Goal: Task Accomplishment & Management: Manage account settings

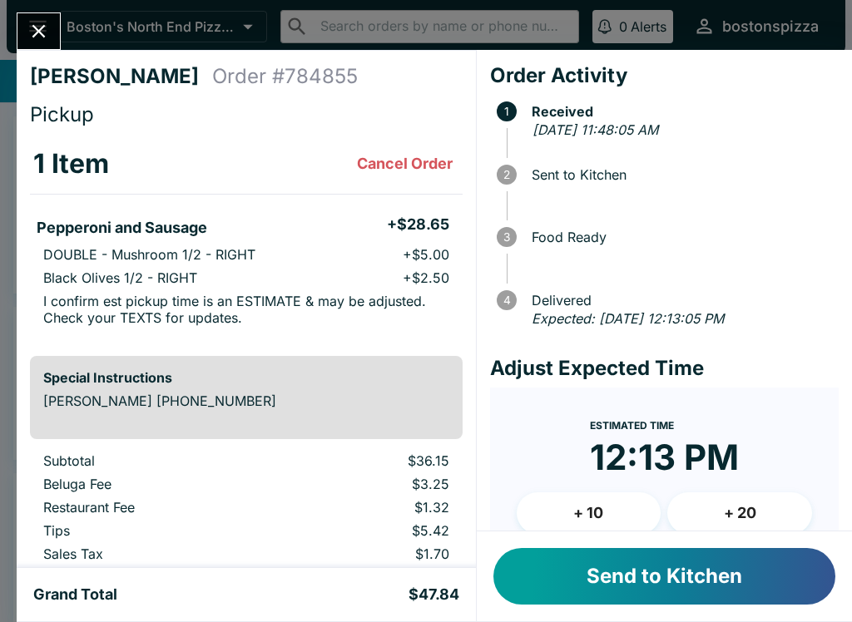
click at [612, 507] on button "+ 10" at bounding box center [589, 514] width 145 height 42
click at [652, 560] on button "Send to Kitchen" at bounding box center [664, 576] width 342 height 57
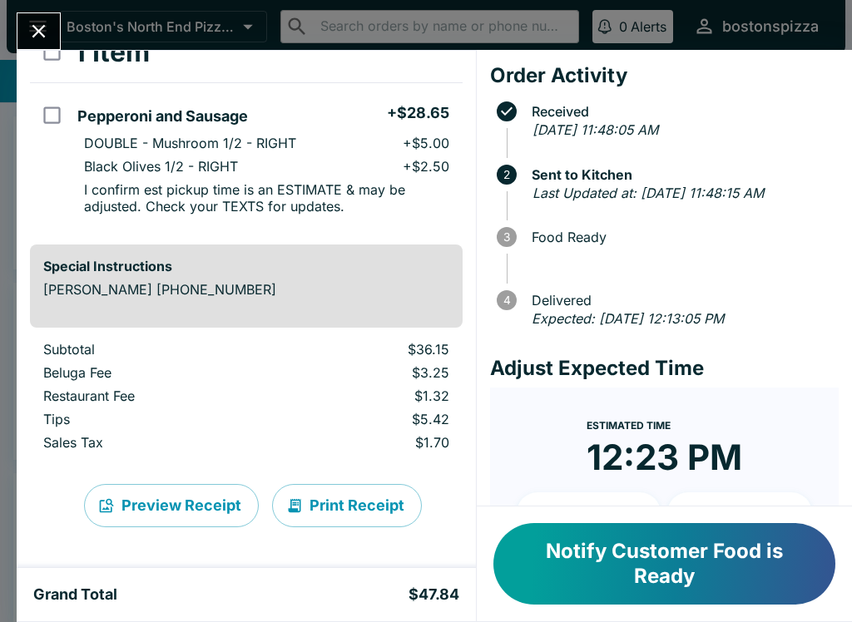
scroll to position [112, 0]
click at [47, 55] on input "select all" at bounding box center [51, 51] width 37 height 37
checkbox input "true"
click at [59, 116] on input "orders table" at bounding box center [51, 115] width 37 height 37
checkbox input "false"
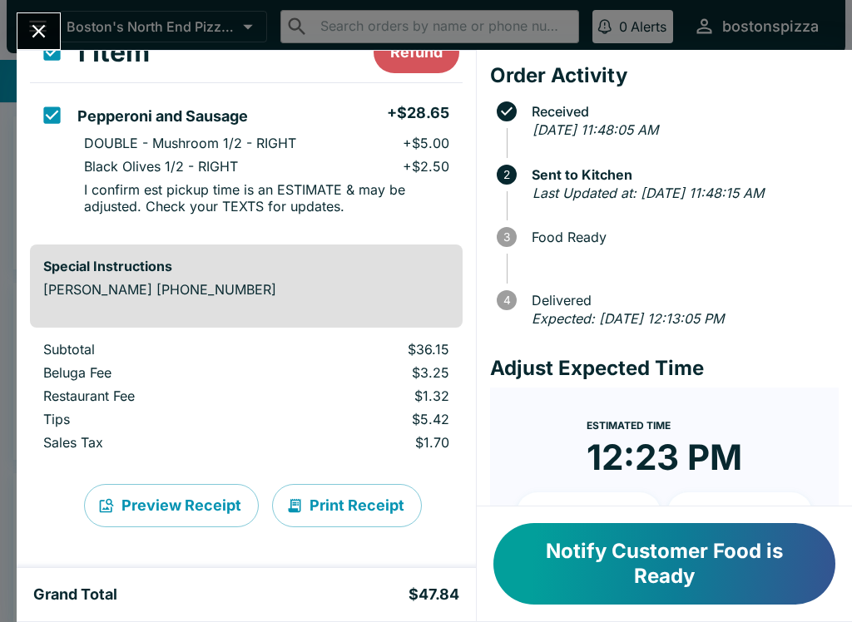
checkbox input "false"
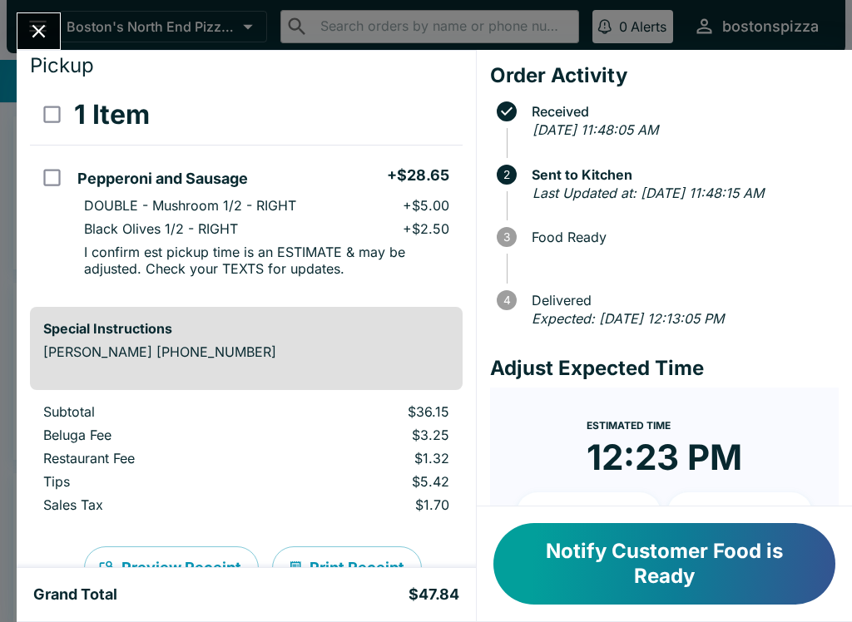
scroll to position [28, 0]
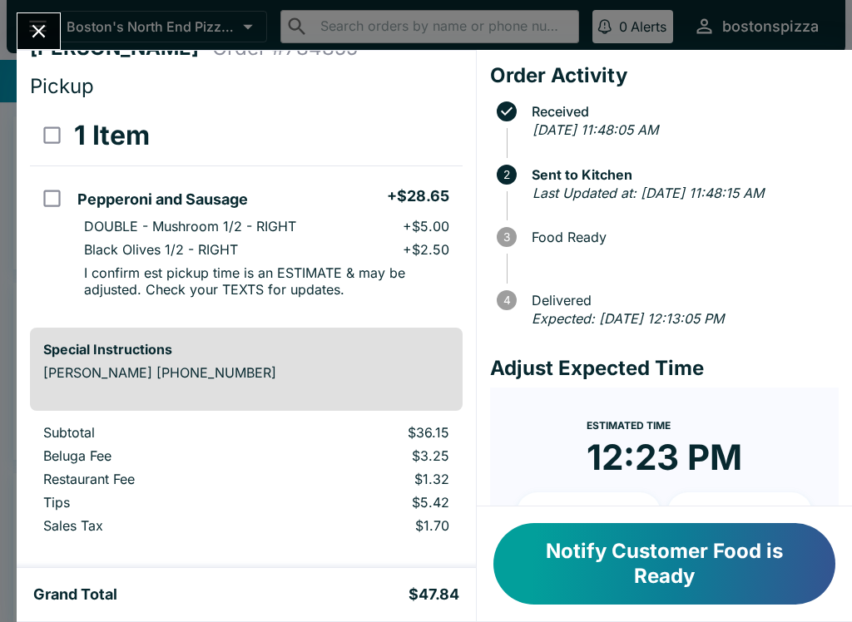
click at [45, 14] on button "Close" at bounding box center [38, 31] width 42 height 36
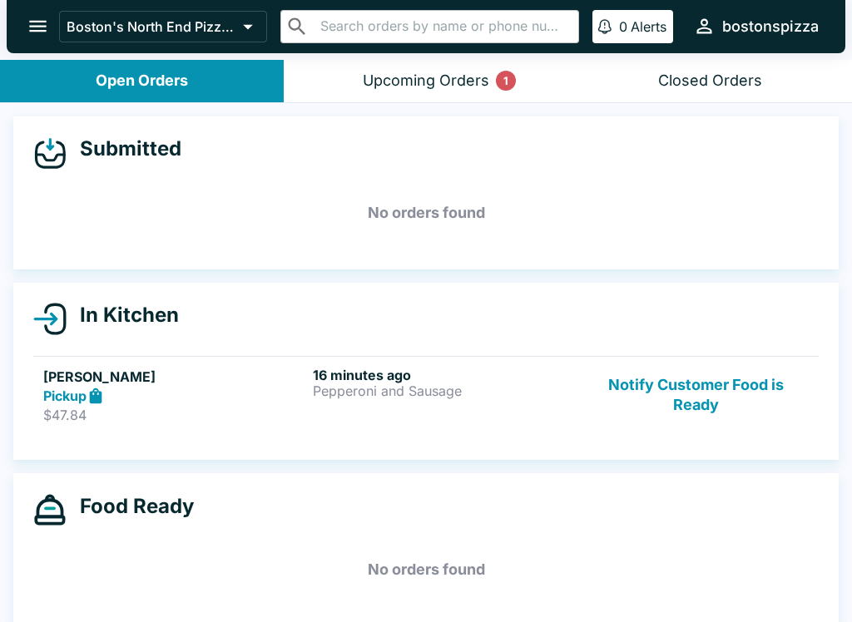
click at [459, 93] on button "Upcoming Orders 1" at bounding box center [426, 81] width 284 height 42
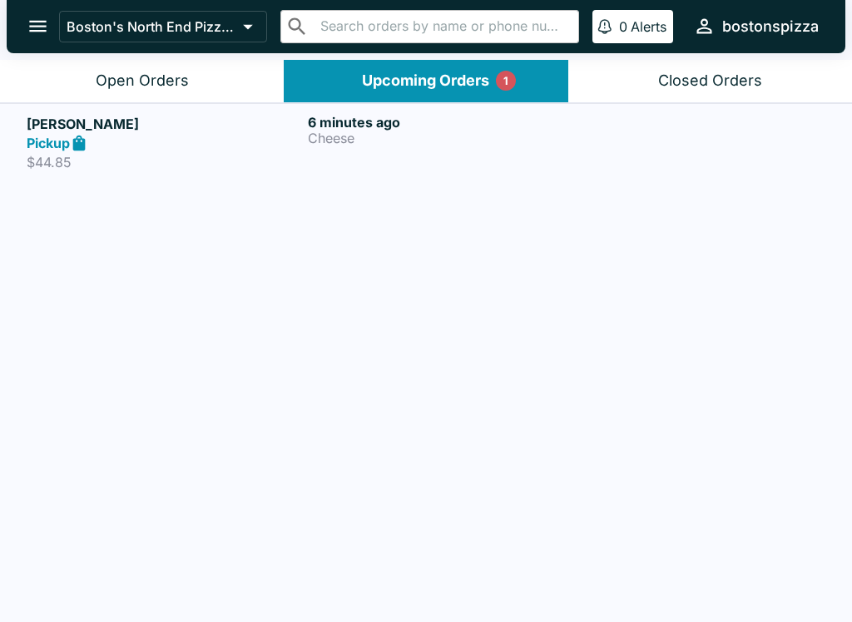
click at [464, 141] on p "Cheese" at bounding box center [445, 138] width 275 height 15
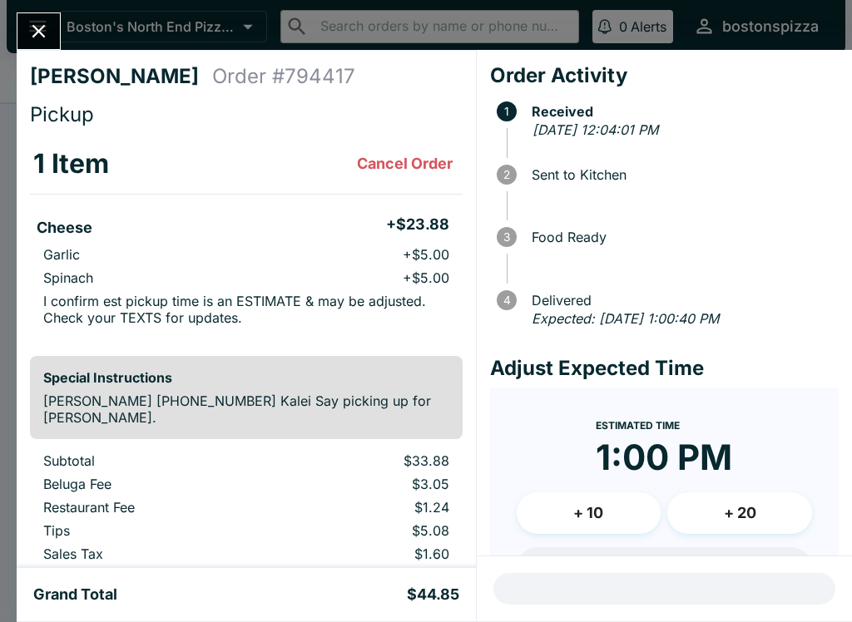
click at [55, 34] on button "Close" at bounding box center [38, 31] width 42 height 36
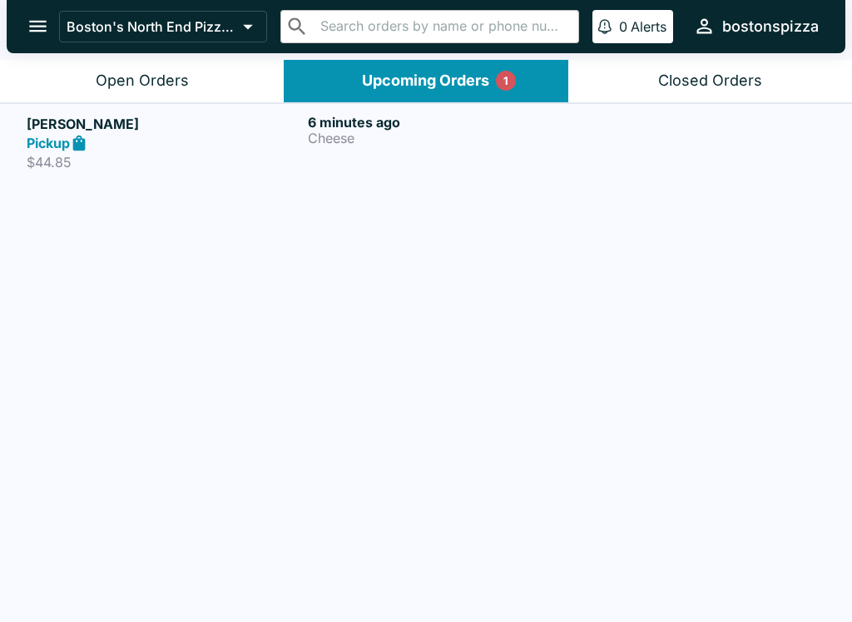
click at [170, 66] on button "Open Orders" at bounding box center [142, 81] width 284 height 42
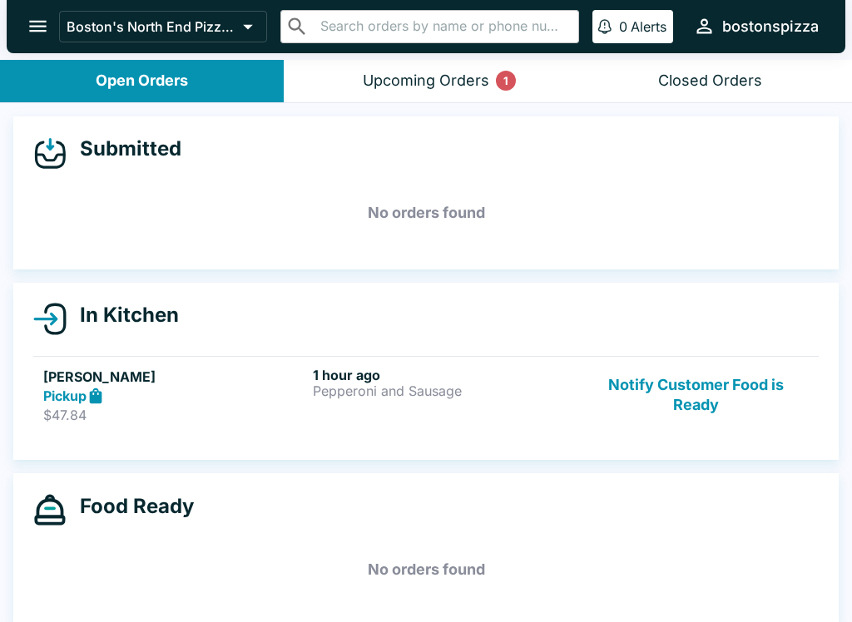
click at [672, 396] on button "Notify Customer Food is Ready" at bounding box center [695, 395] width 225 height 57
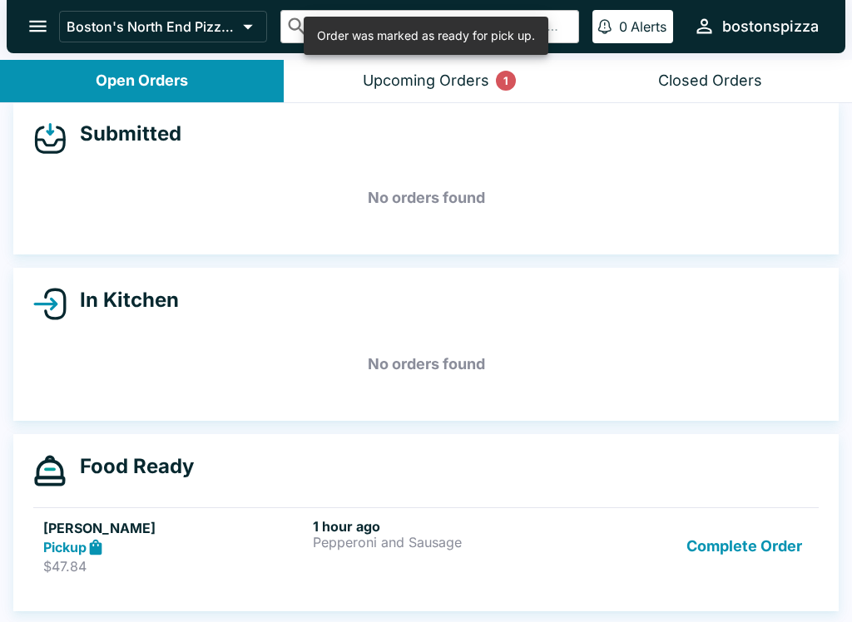
scroll to position [15, 0]
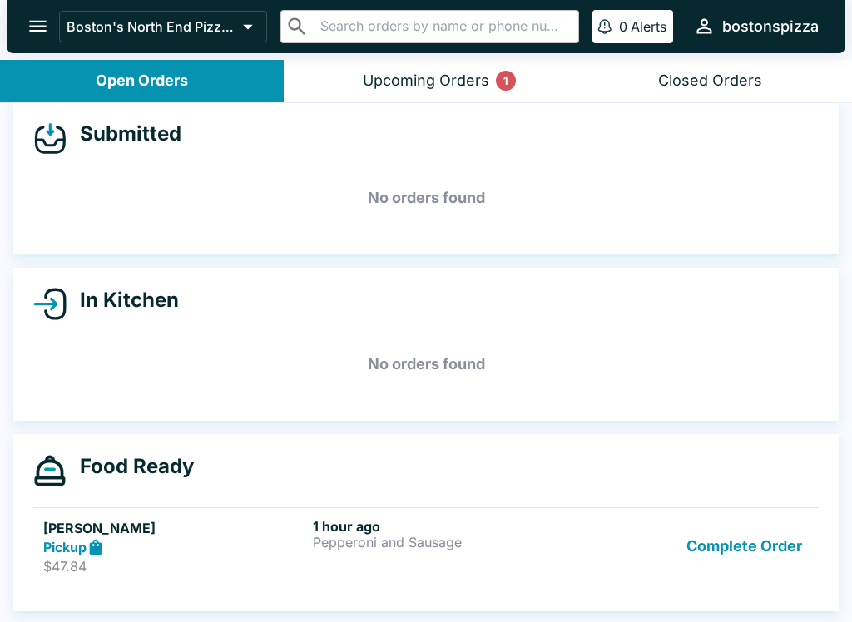
click at [481, 92] on button "Upcoming Orders 1" at bounding box center [426, 81] width 284 height 42
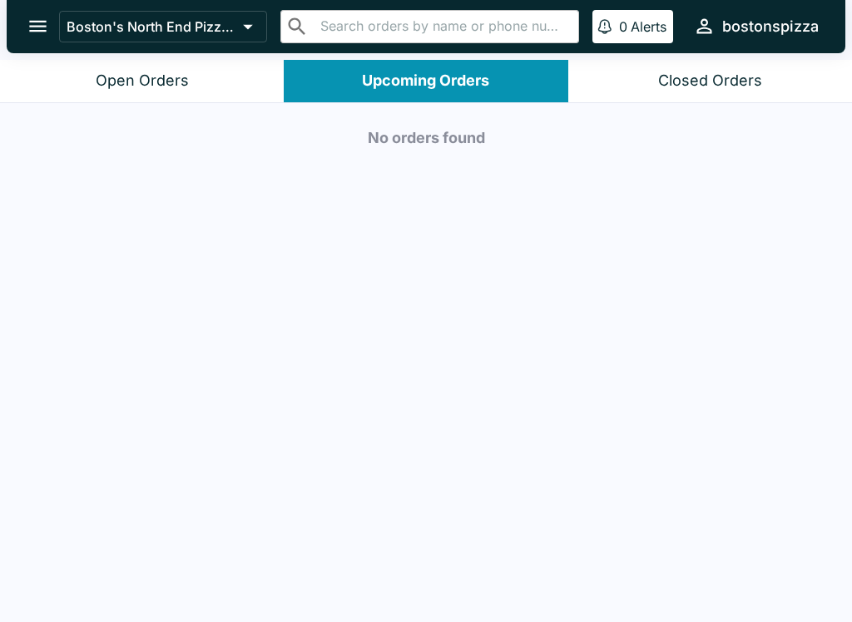
click at [127, 77] on div "Open Orders" at bounding box center [142, 81] width 93 height 19
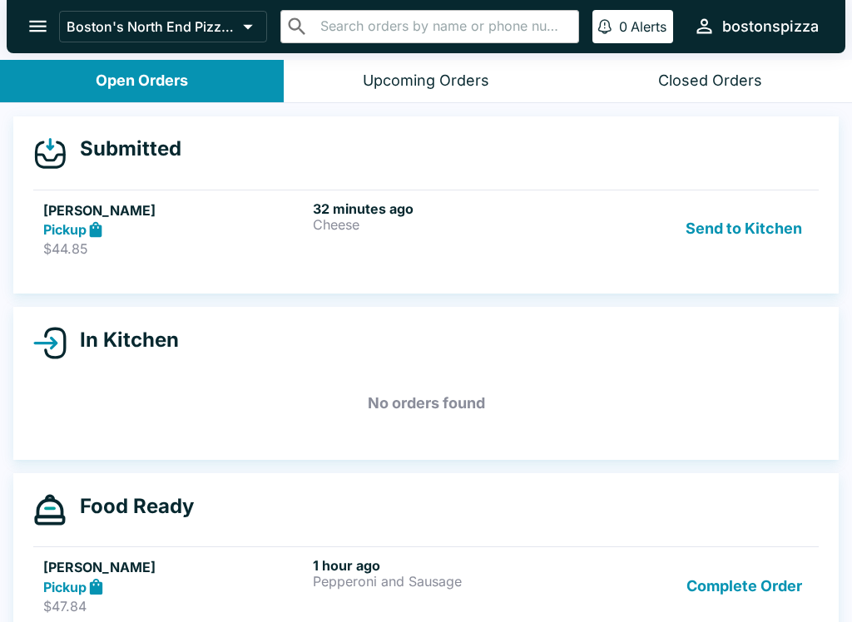
click at [339, 225] on p "Cheese" at bounding box center [444, 224] width 263 height 15
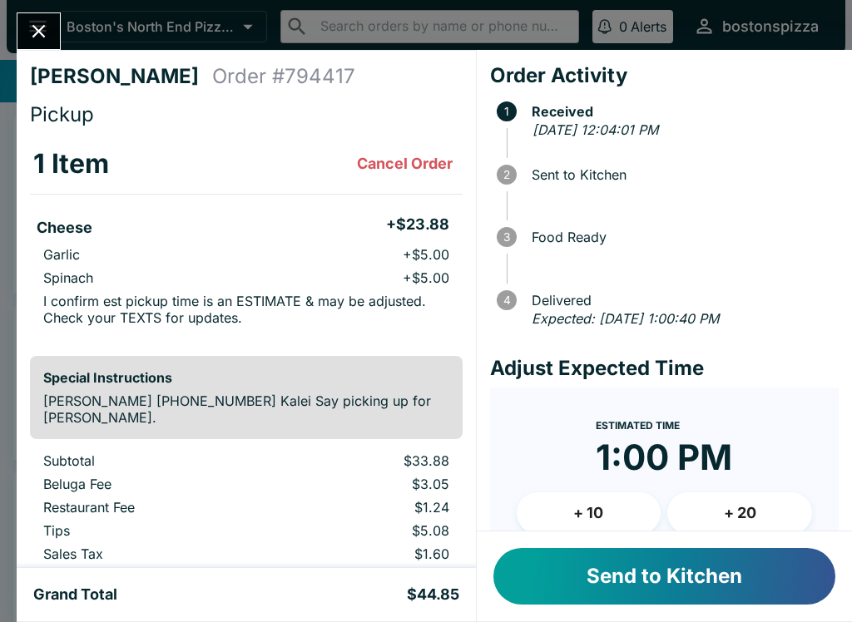
click at [637, 575] on button "Send to Kitchen" at bounding box center [664, 576] width 342 height 57
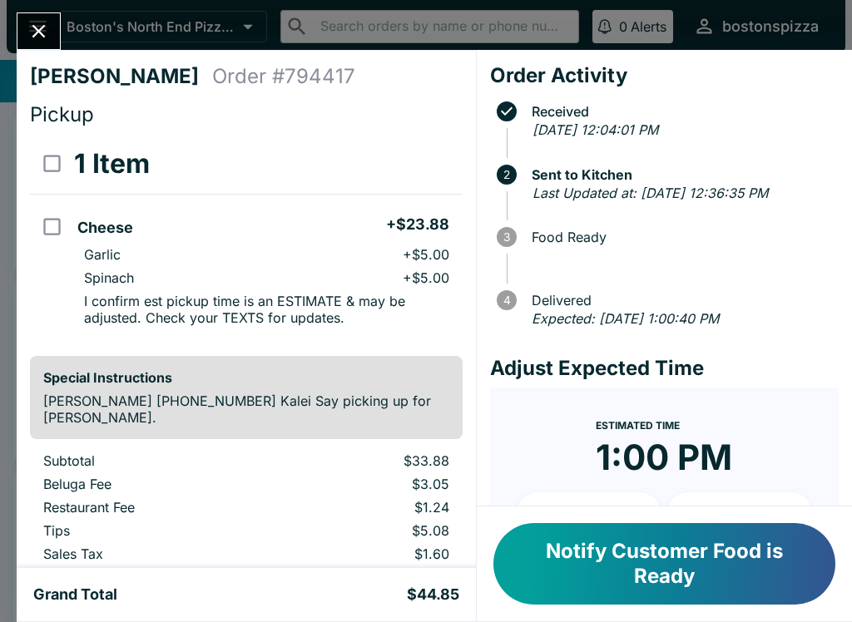
click at [26, 27] on button "Close" at bounding box center [38, 31] width 42 height 36
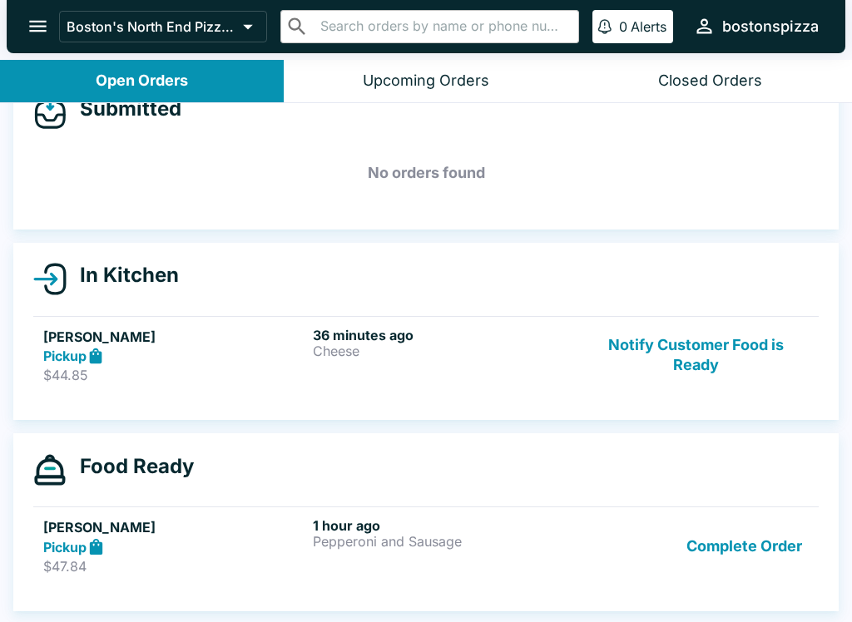
scroll to position [40, 0]
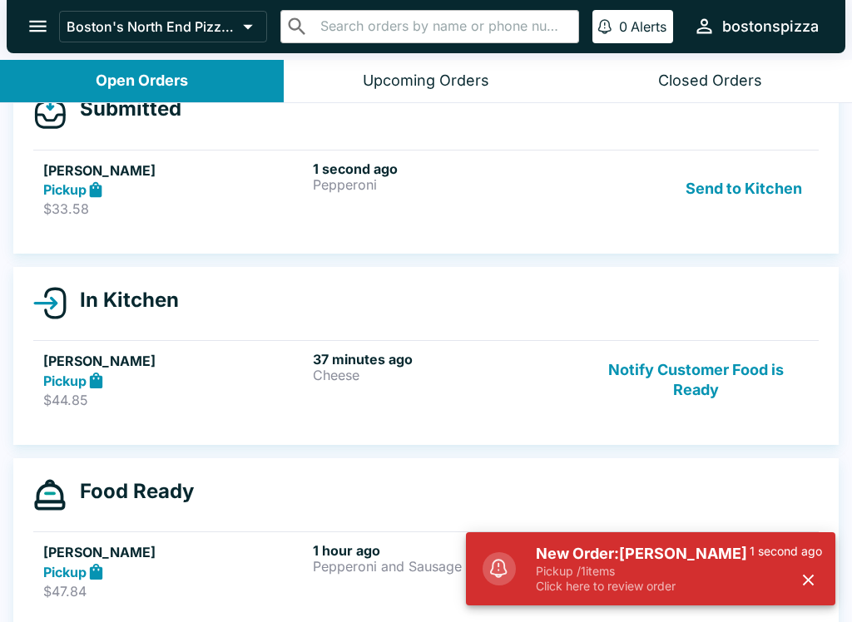
click at [678, 562] on h5 "New Order: [PERSON_NAME]" at bounding box center [643, 554] width 214 height 20
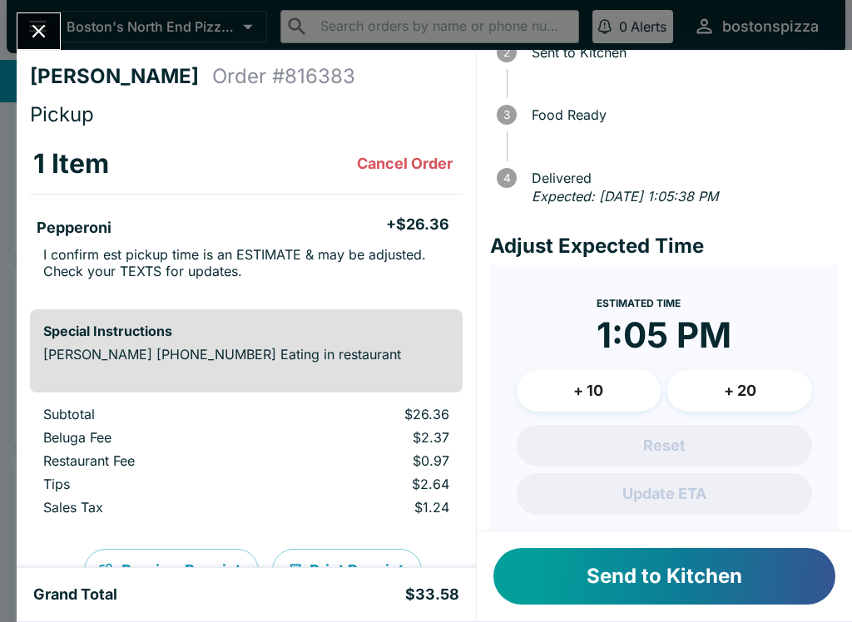
click at [621, 585] on button "Send to Kitchen" at bounding box center [664, 576] width 342 height 57
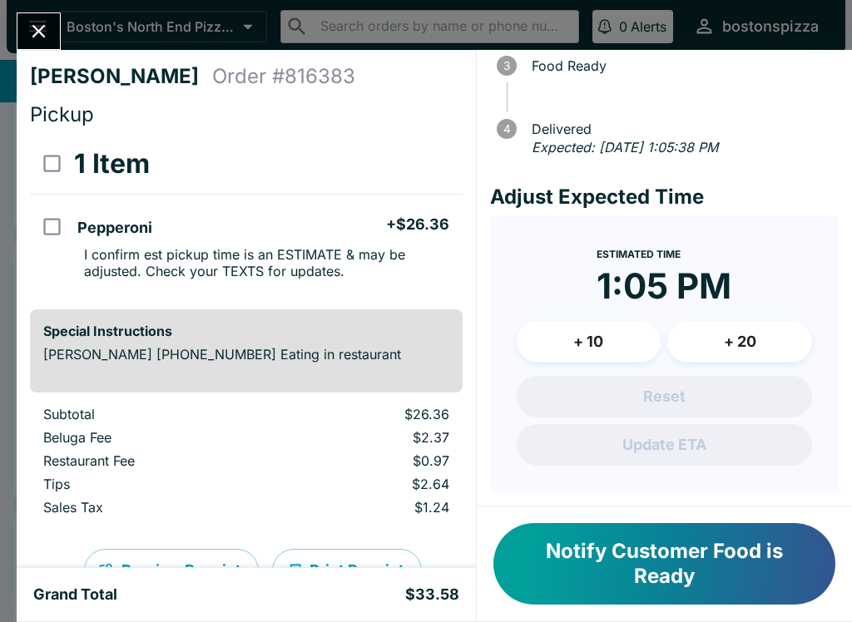
scroll to position [190, 0]
